Goal: Check status

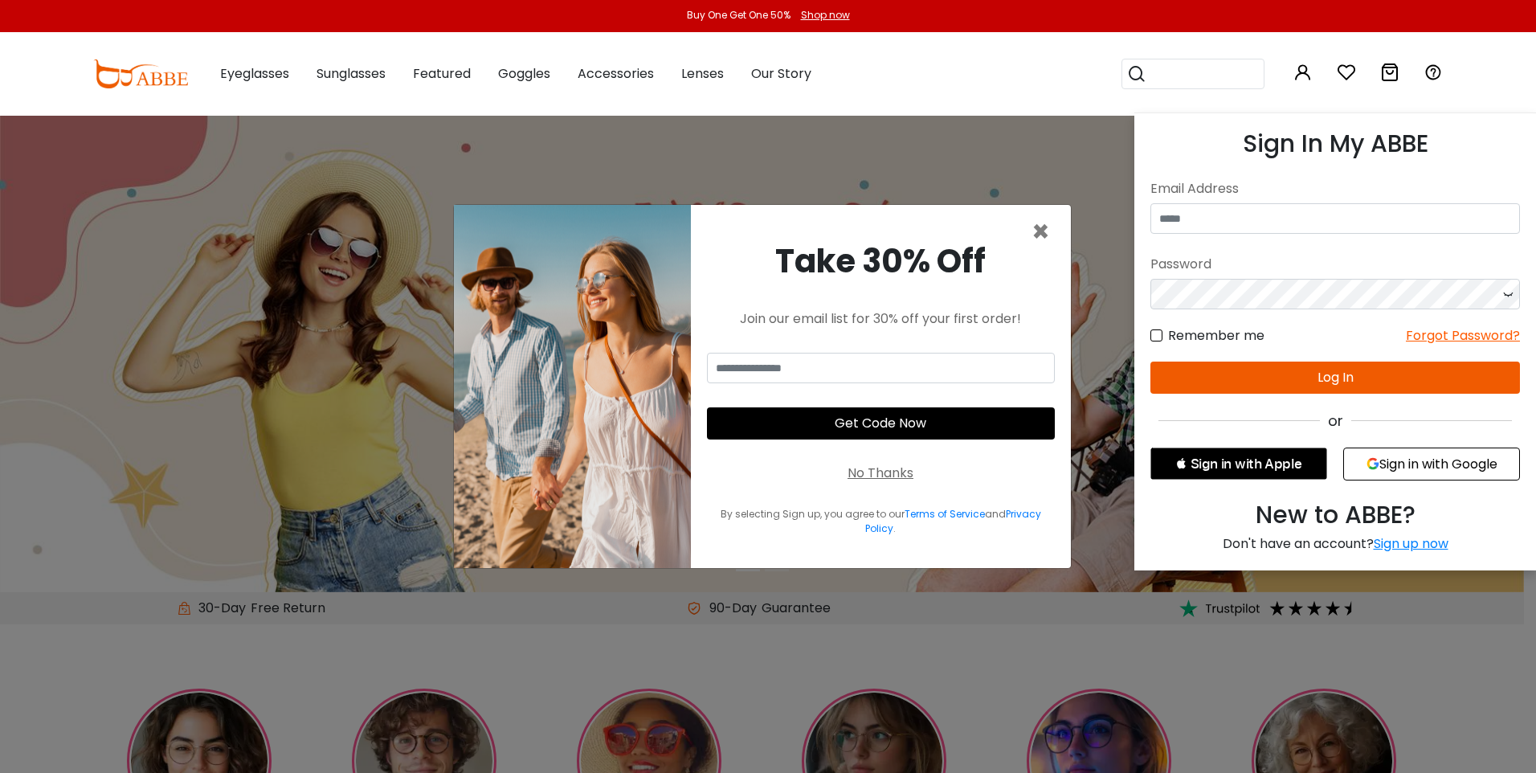
click at [1295, 67] on icon at bounding box center [1302, 72] width 19 height 19
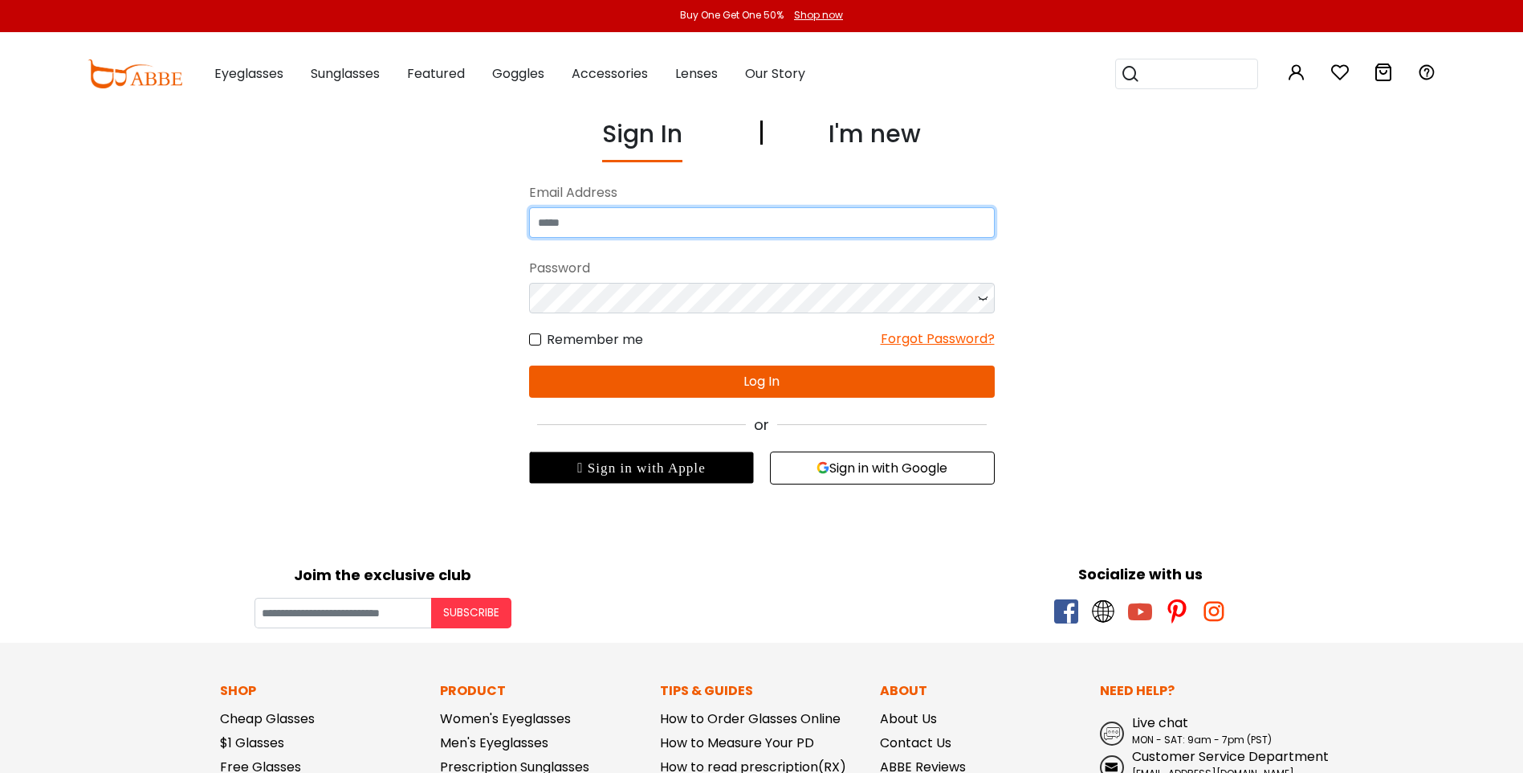
click at [675, 226] on input "email" at bounding box center [762, 222] width 466 height 31
type input "**********"
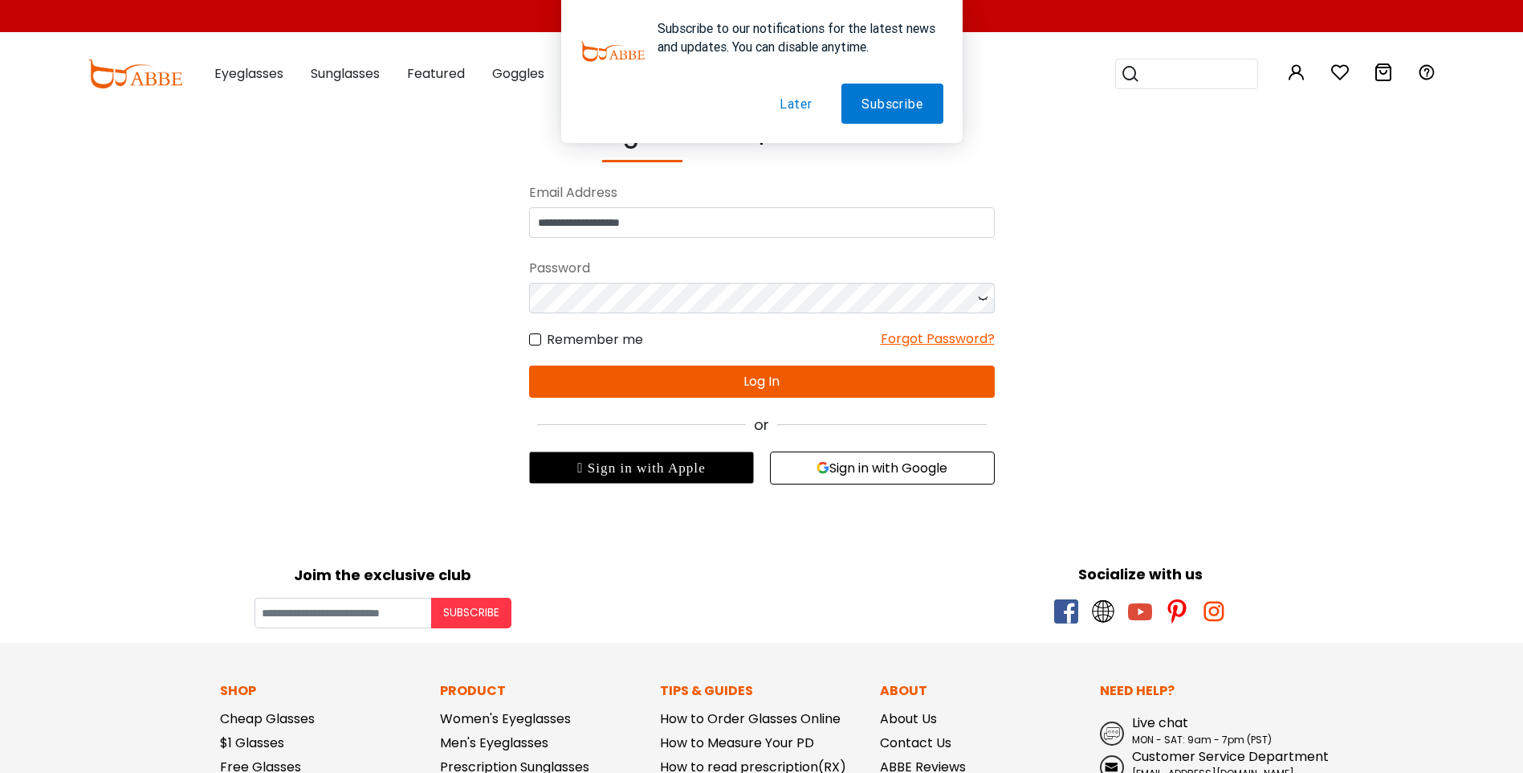
click at [532, 340] on label "Remember me" at bounding box center [586, 339] width 114 height 20
click at [625, 371] on button "Log In" at bounding box center [762, 381] width 466 height 32
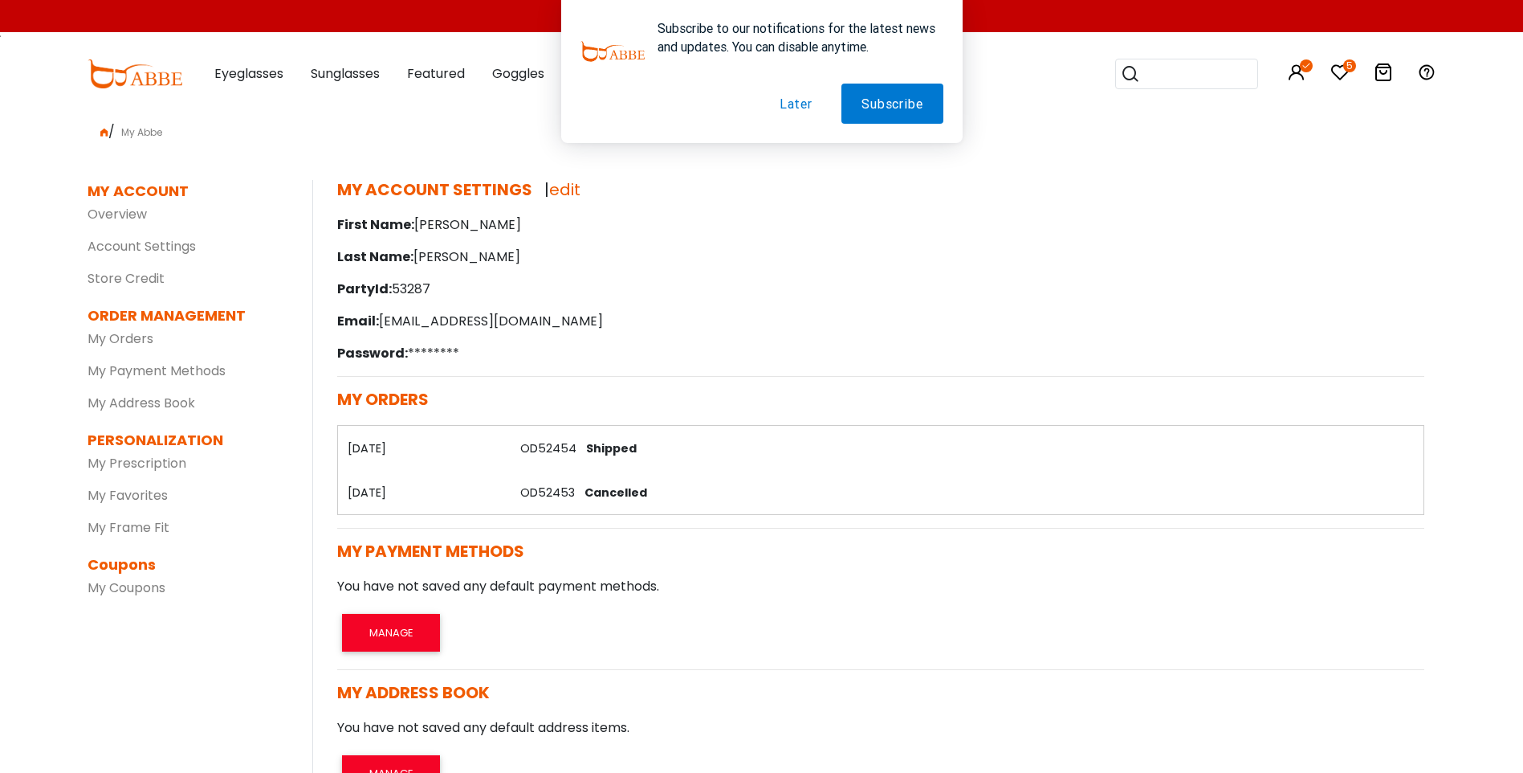
click at [557, 448] on link "OD52454" at bounding box center [548, 448] width 56 height 16
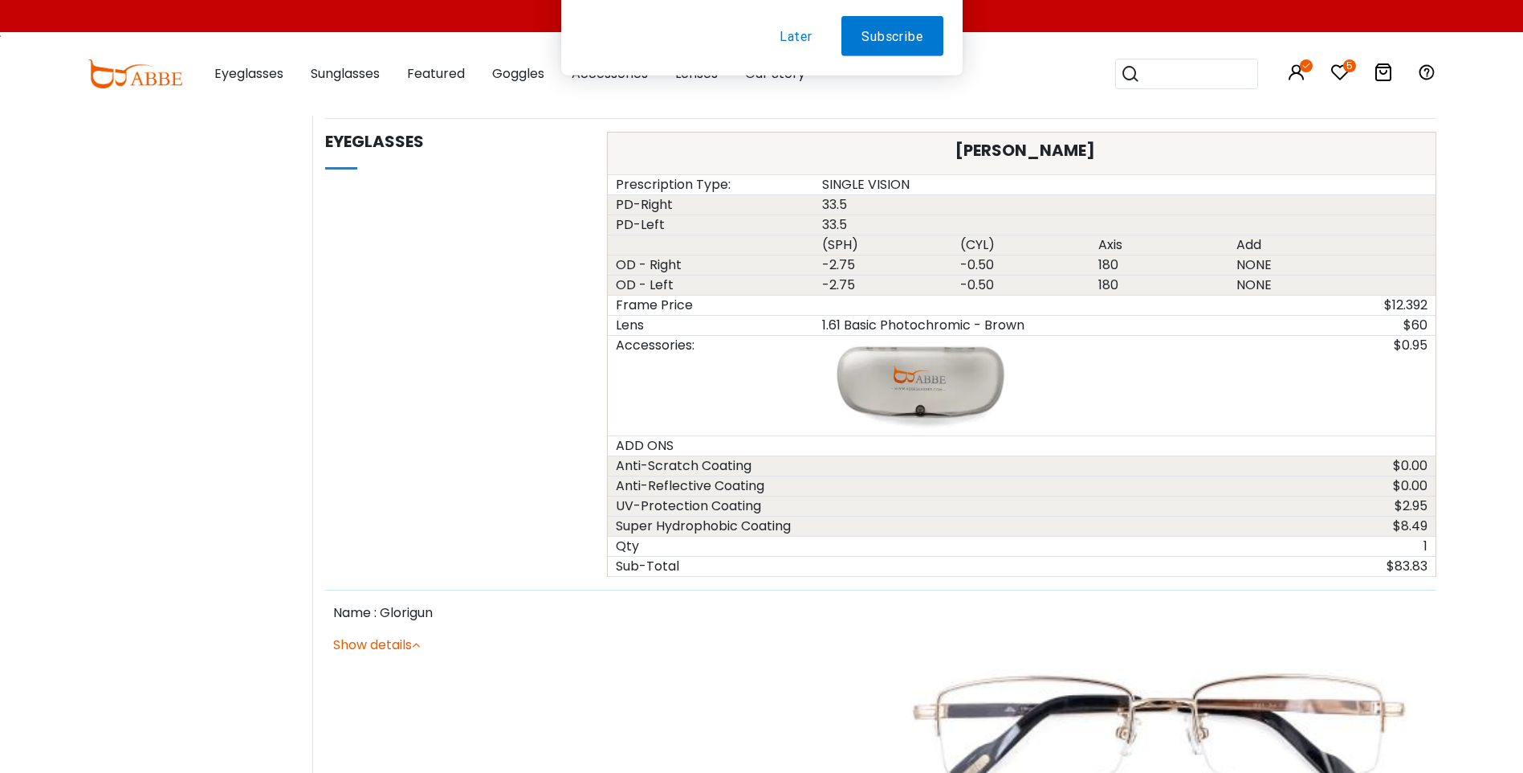
scroll to position [964, 0]
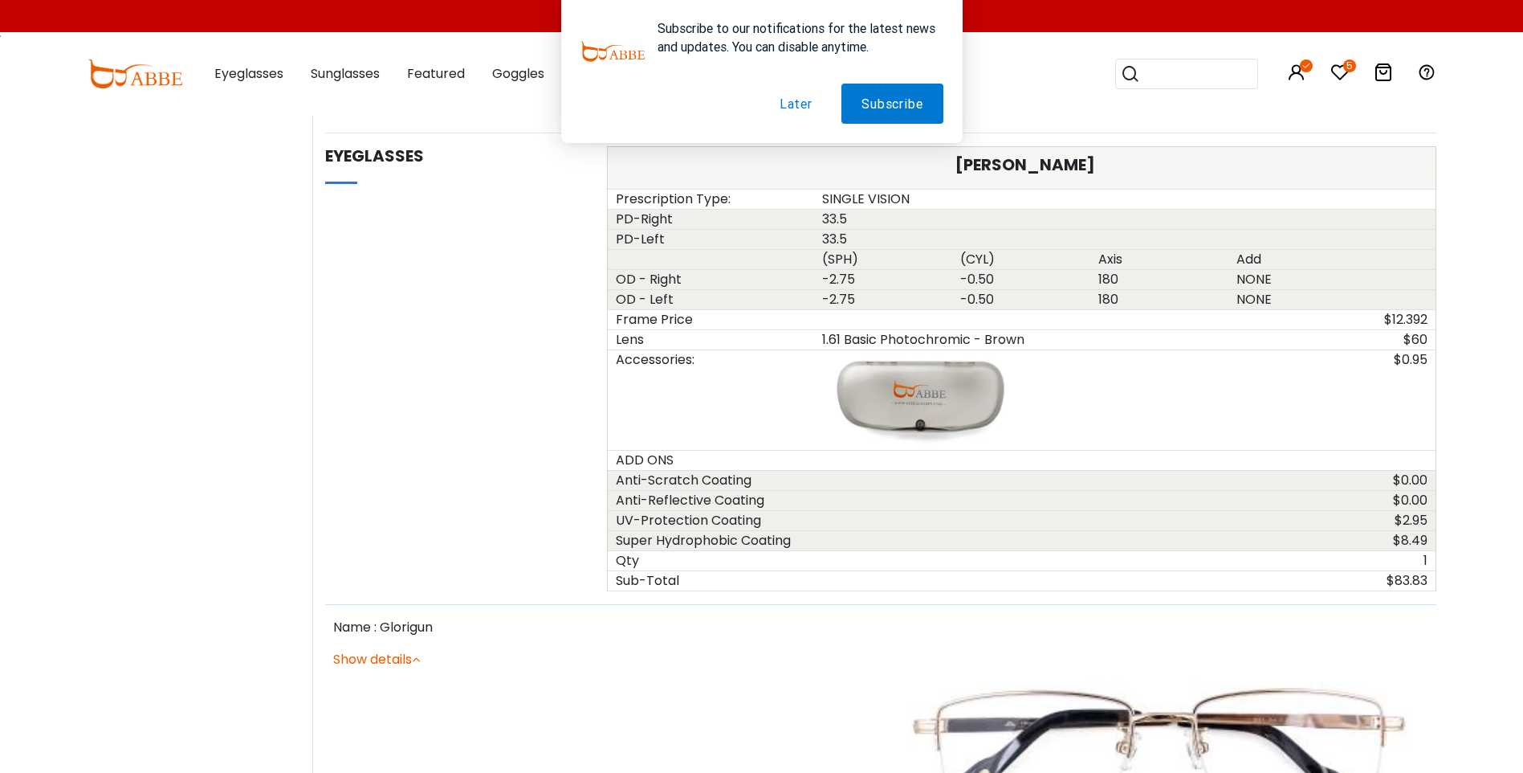
click at [836, 107] on div at bounding box center [762, 104] width 363 height 40
click at [789, 112] on button "Later" at bounding box center [796, 104] width 73 height 40
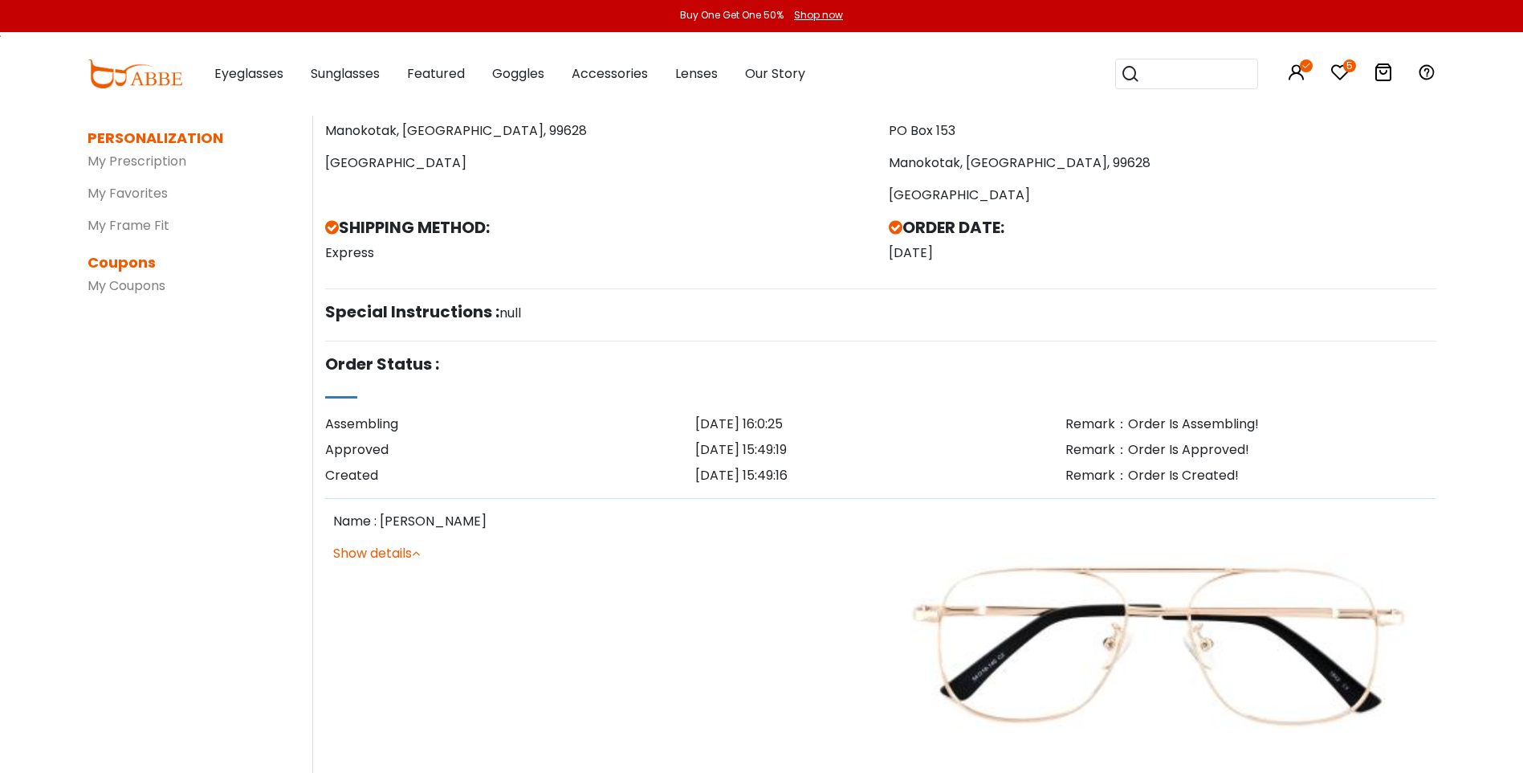
scroll to position [161, 0]
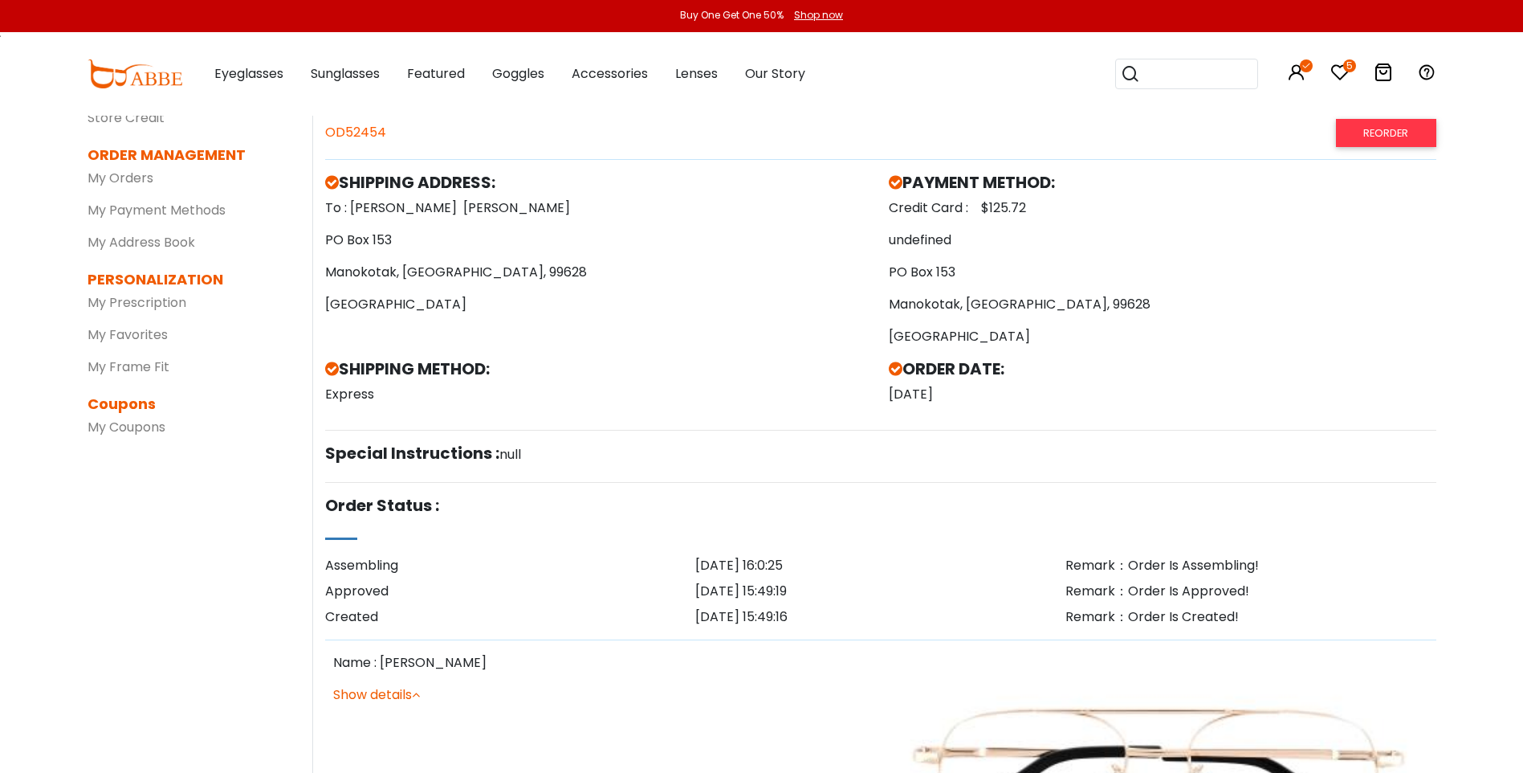
click at [630, 563] on div "Assembling" at bounding box center [510, 565] width 370 height 19
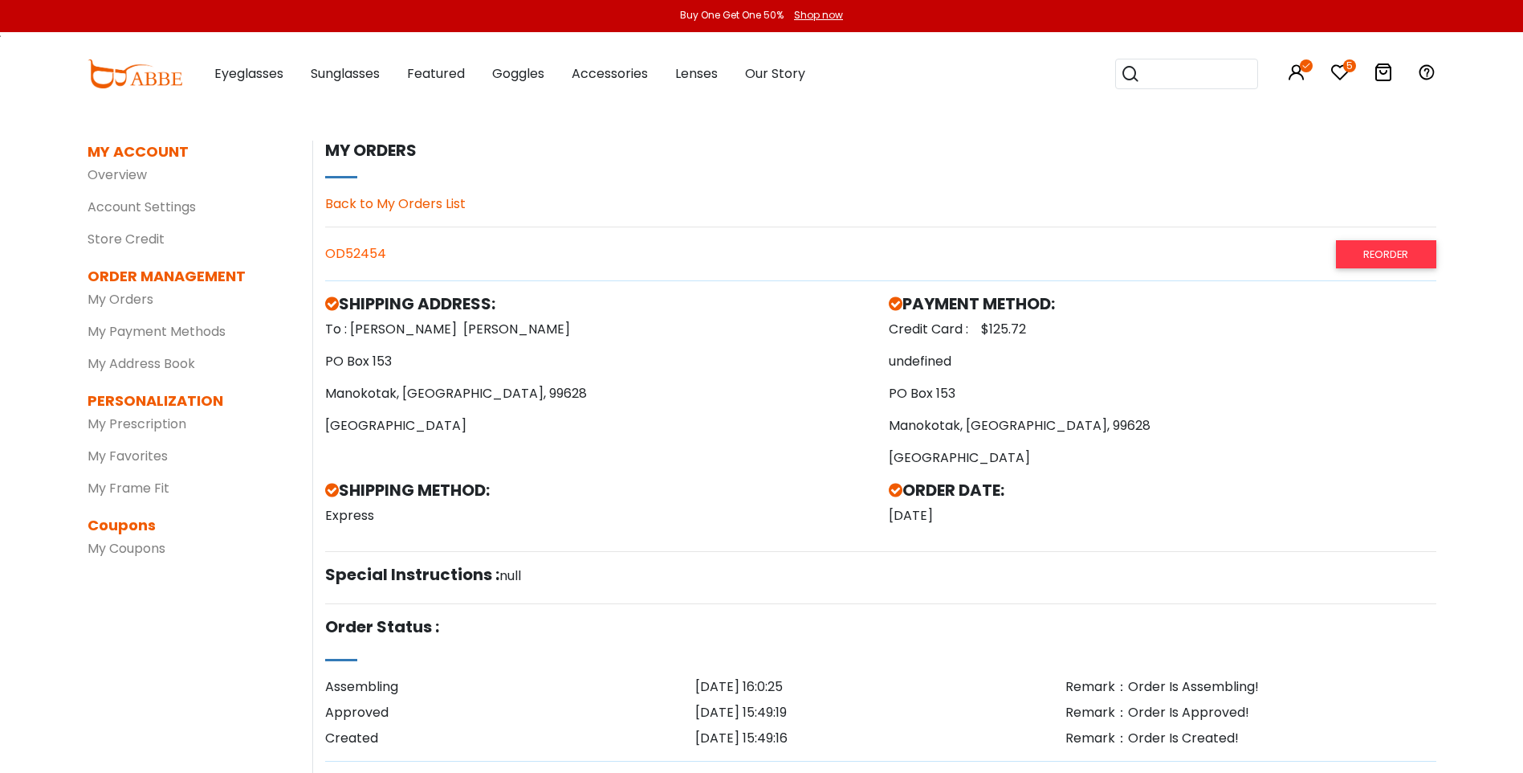
scroll to position [0, 0]
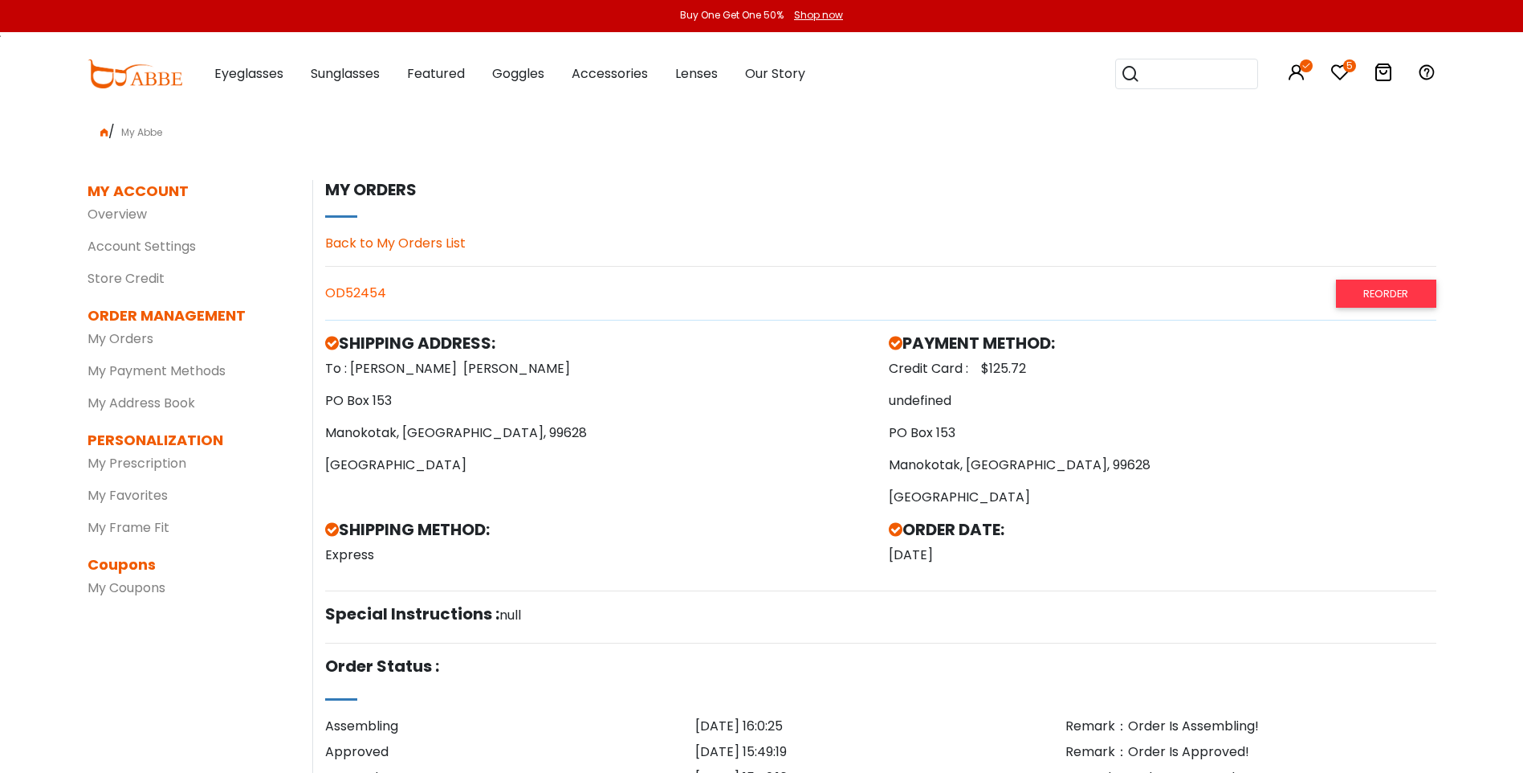
click at [353, 288] on div "OD52454 Reorder" at bounding box center [881, 292] width 1112 height 27
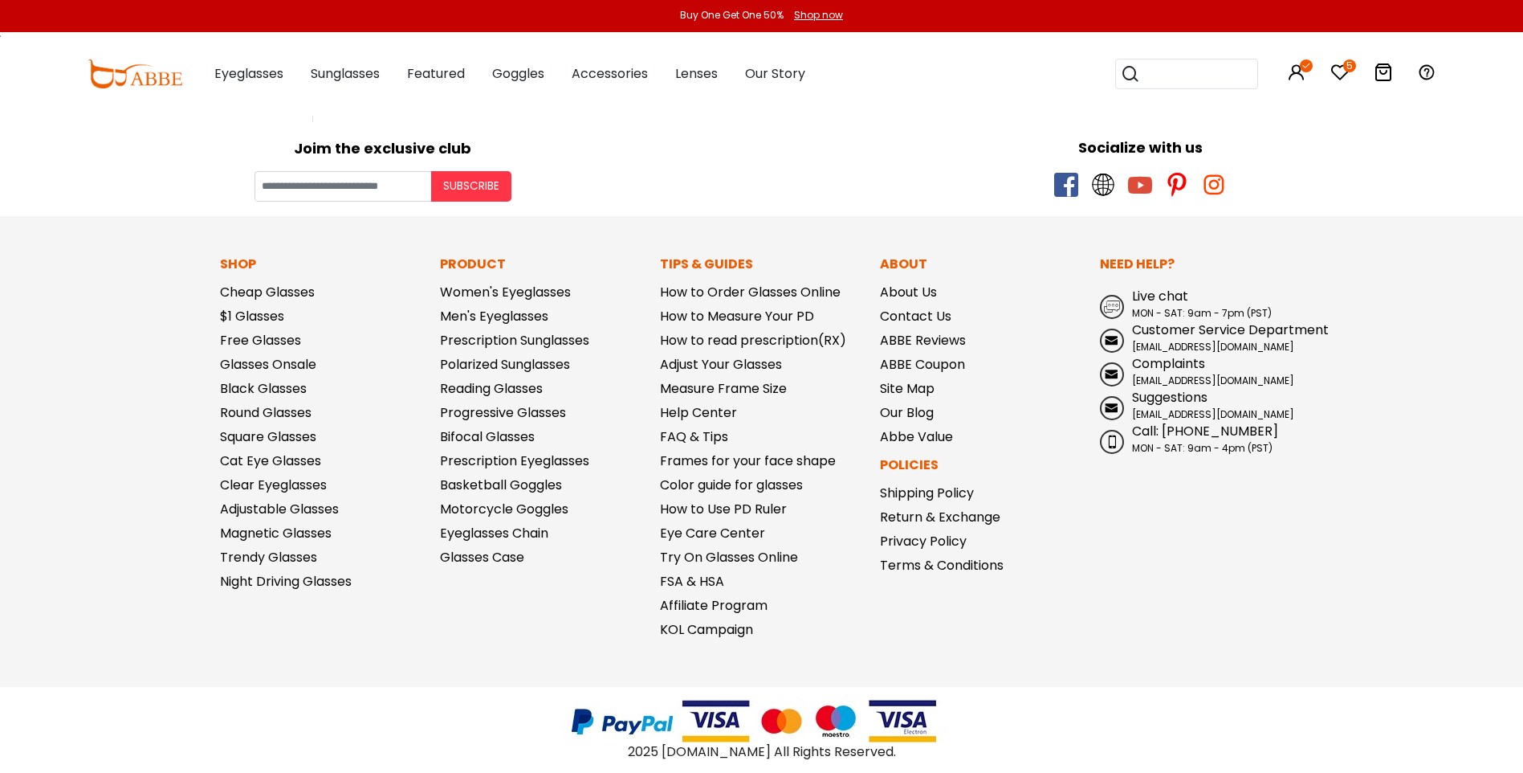
scroll to position [2359, 0]
